Goal: Transaction & Acquisition: Purchase product/service

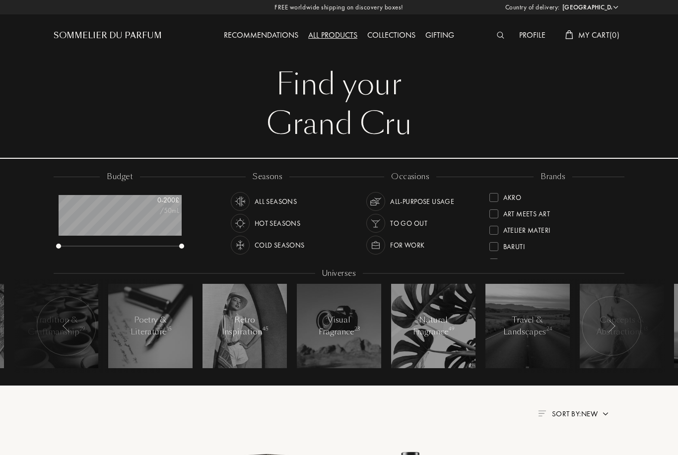
select select "SE"
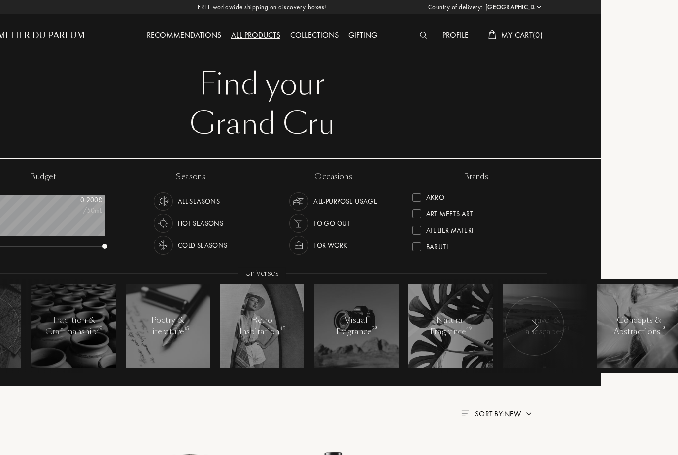
scroll to position [0, 25]
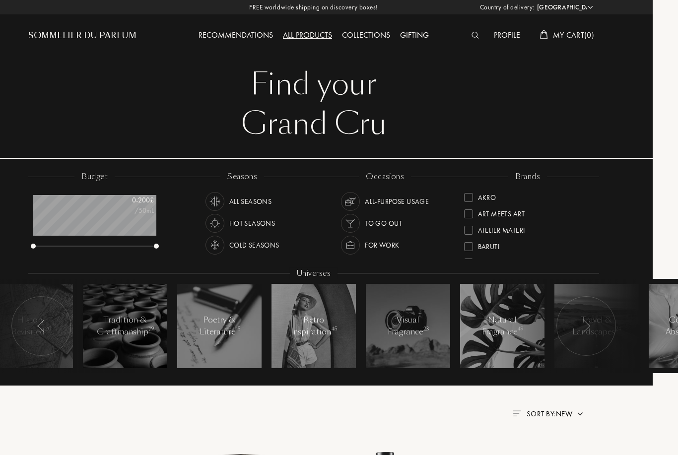
click at [474, 38] on img at bounding box center [475, 35] width 7 height 7
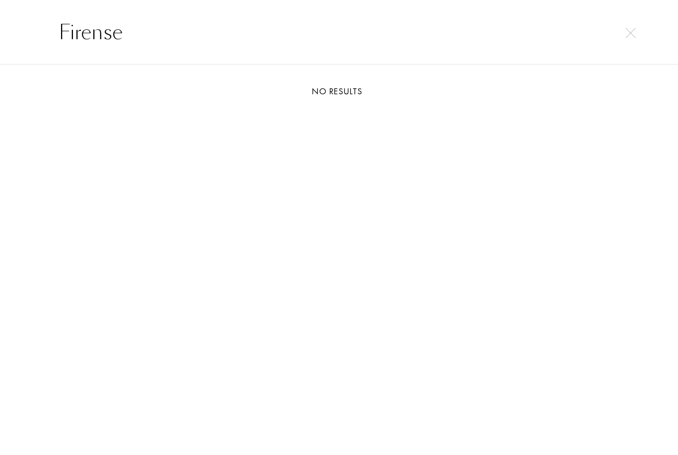
click at [628, 26] on input "Firense" at bounding box center [339, 32] width 600 height 30
click at [633, 40] on input "Firense" at bounding box center [339, 32] width 600 height 30
click at [630, 39] on input "Firense" at bounding box center [339, 32] width 600 height 30
type input "F"
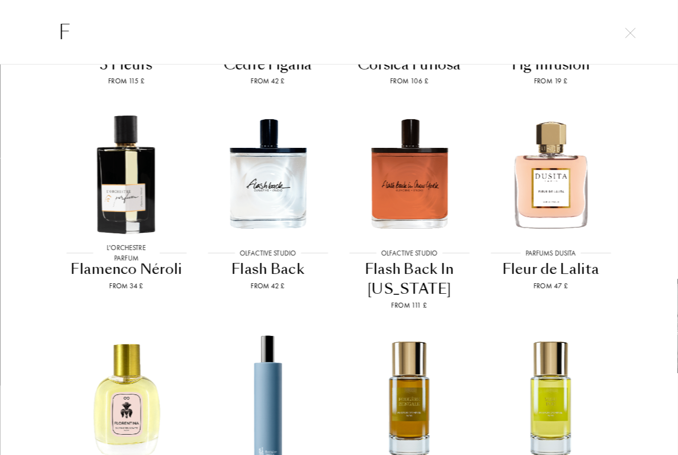
scroll to position [1119, 0]
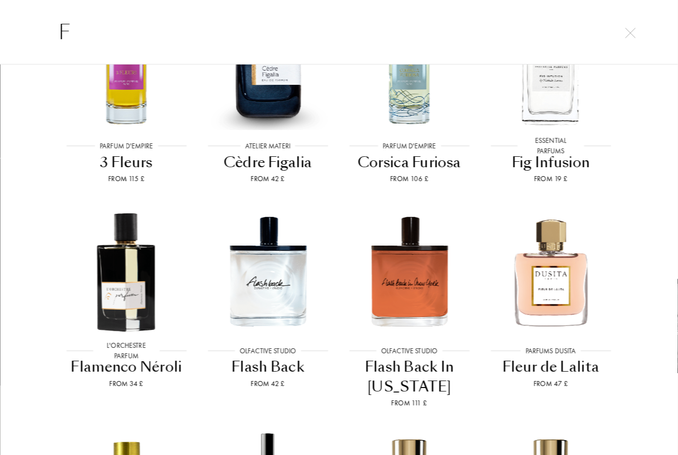
click at [630, 39] on input "F" at bounding box center [339, 32] width 600 height 30
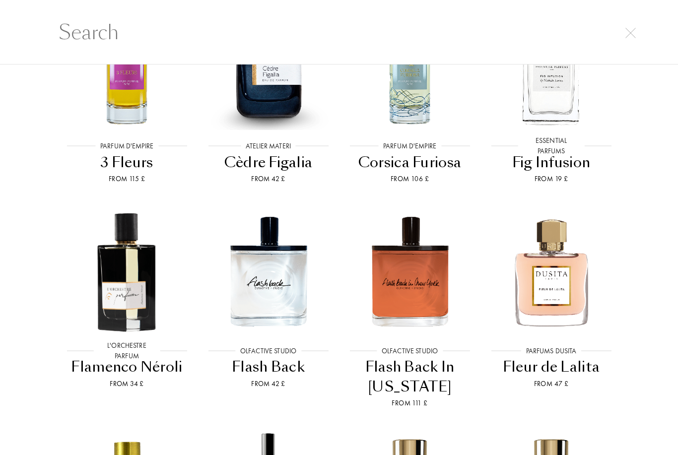
scroll to position [0, 0]
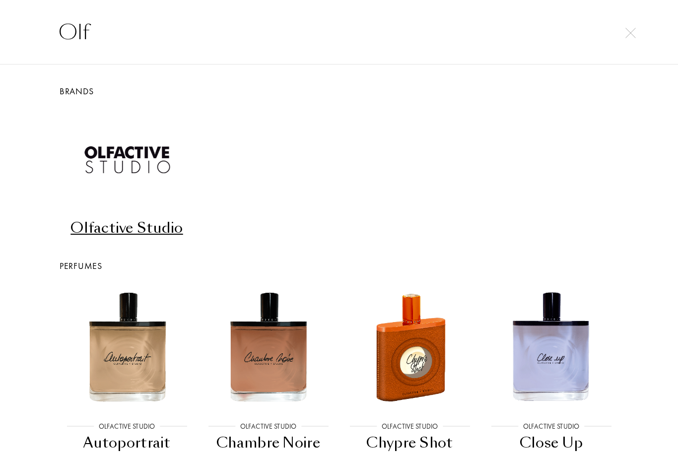
type input "Olf"
click at [149, 169] on img at bounding box center [126, 159] width 93 height 93
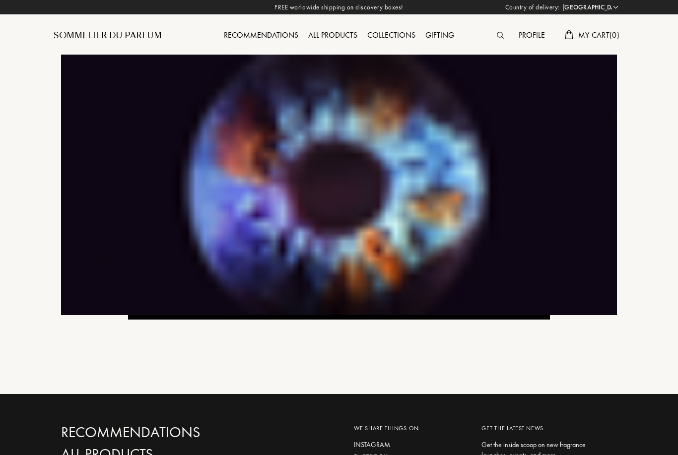
select select "SE"
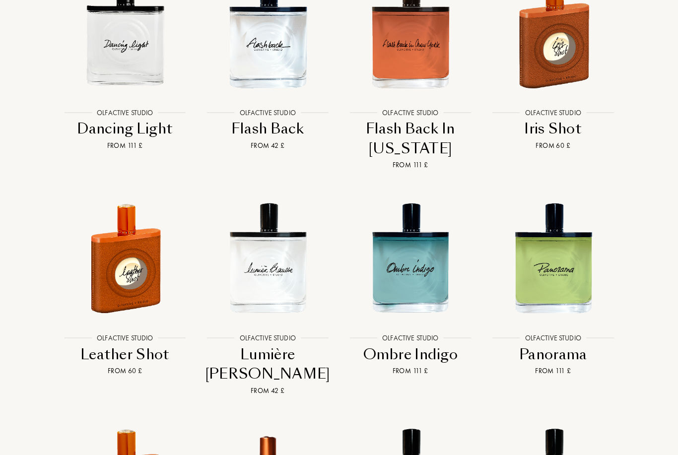
scroll to position [1715, 0]
click at [285, 253] on img at bounding box center [267, 258] width 129 height 129
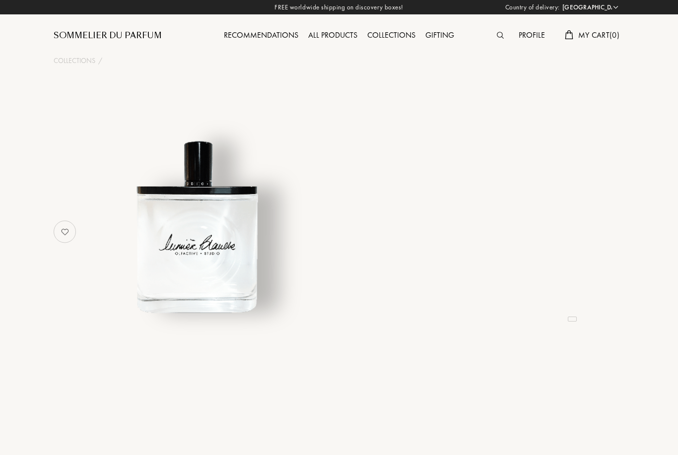
select select "SE"
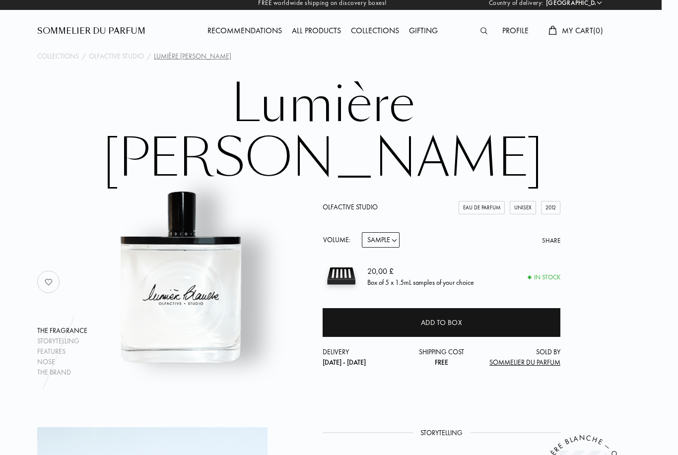
scroll to position [0, 16]
